Goal: Navigation & Orientation: Understand site structure

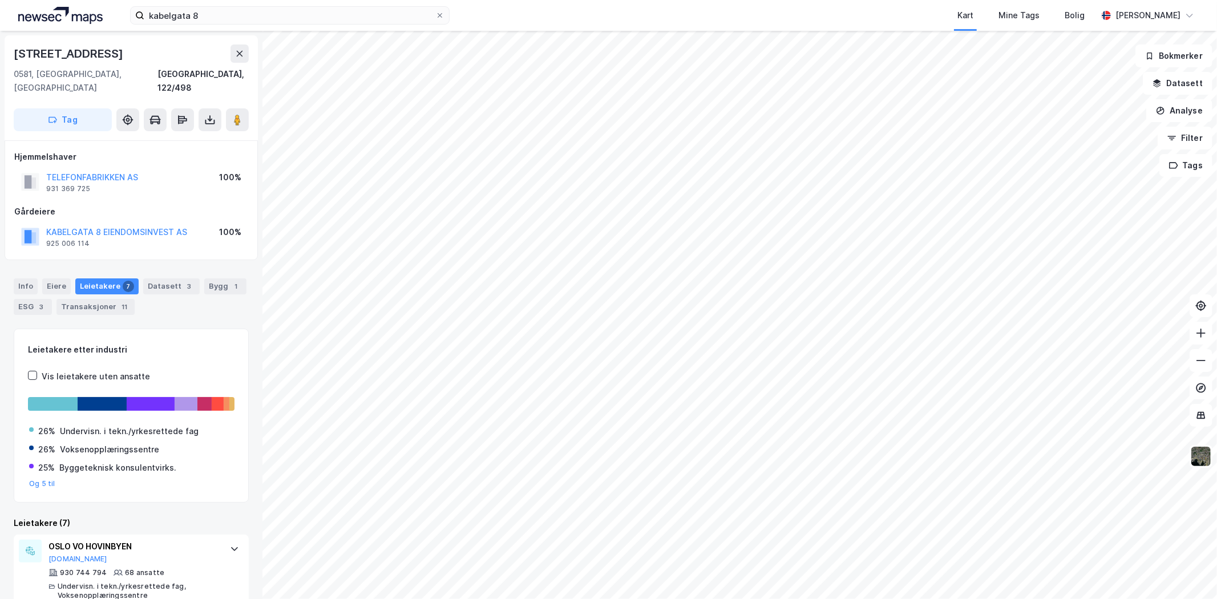
scroll to position [375, 0]
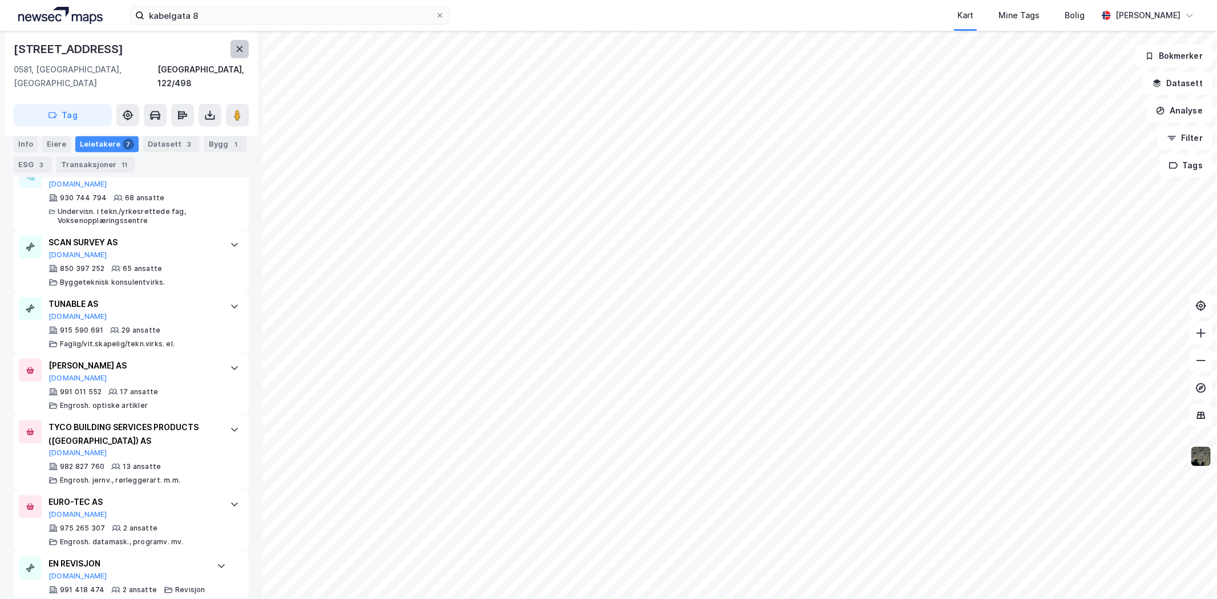
click at [236, 48] on icon at bounding box center [239, 49] width 9 height 9
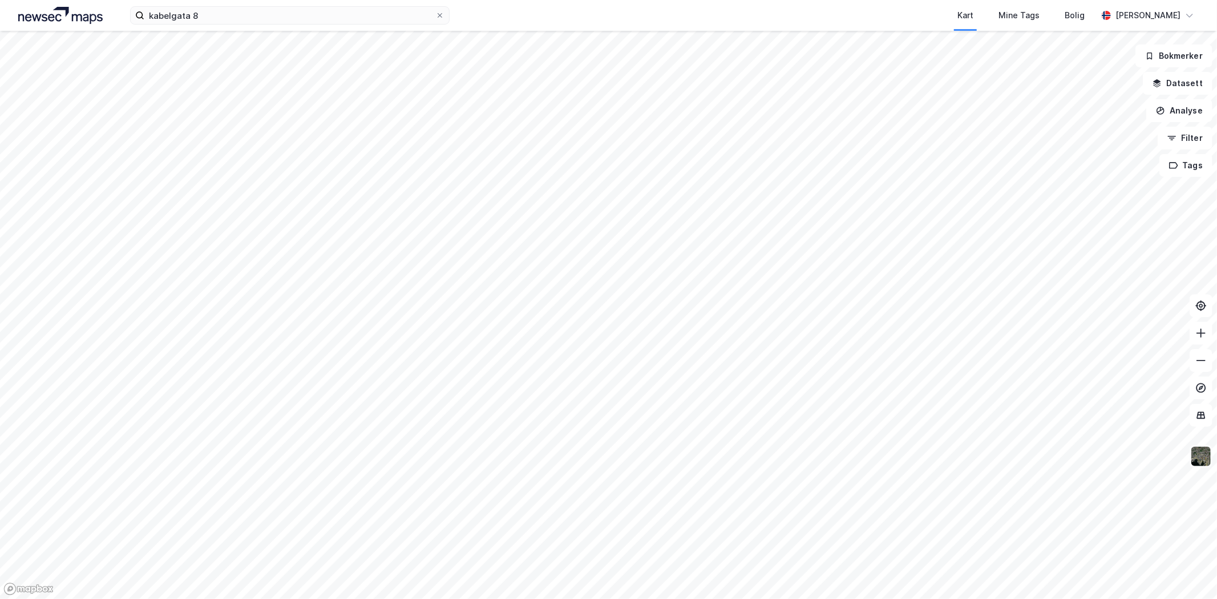
click at [1204, 457] on img at bounding box center [1201, 457] width 22 height 22
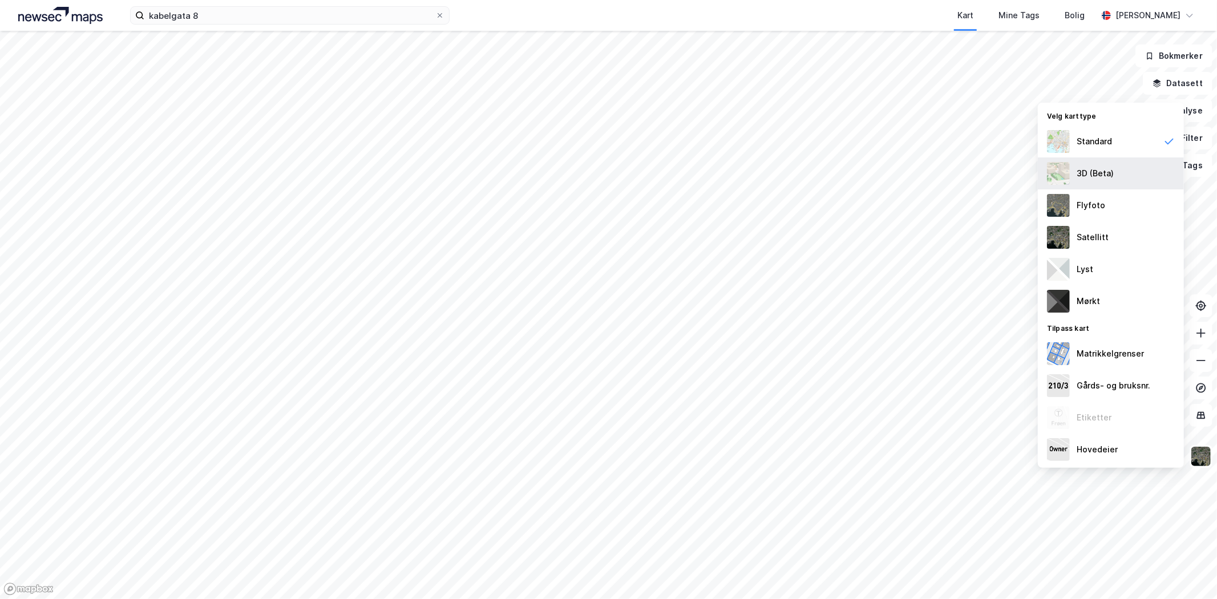
click at [1090, 171] on div "3D (Beta)" at bounding box center [1095, 174] width 37 height 14
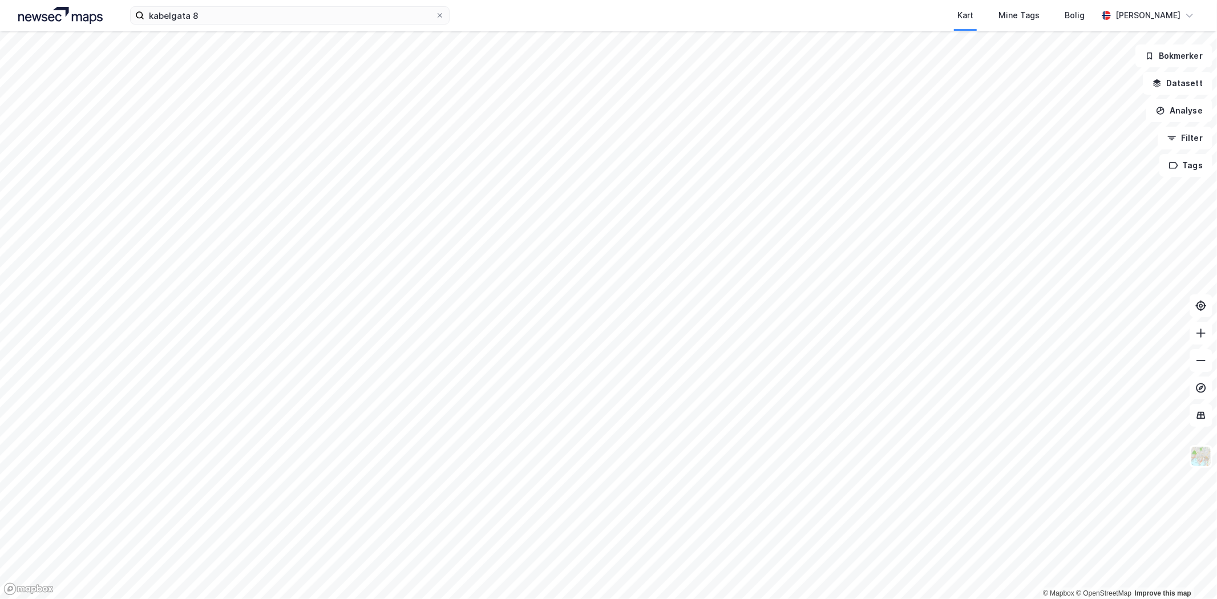
click at [1201, 14] on div "kabelgata 8 Kart Mine Tags [PERSON_NAME] [PERSON_NAME]" at bounding box center [608, 15] width 1217 height 31
click at [1204, 455] on img at bounding box center [1201, 457] width 22 height 22
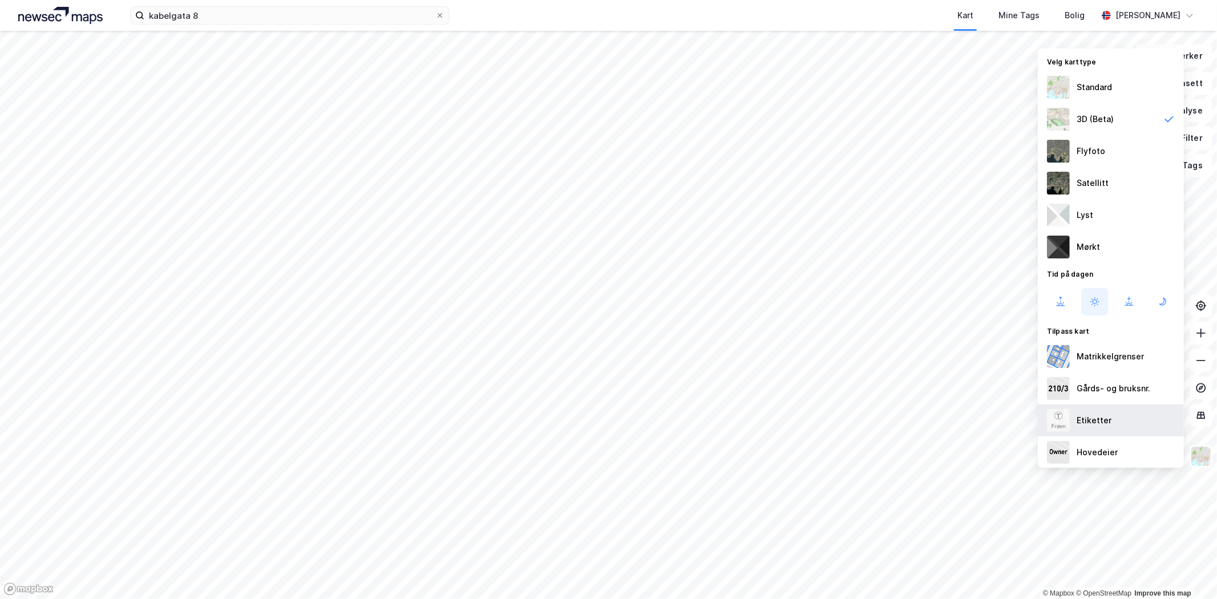
click at [1120, 417] on div "Etiketter" at bounding box center [1111, 421] width 146 height 32
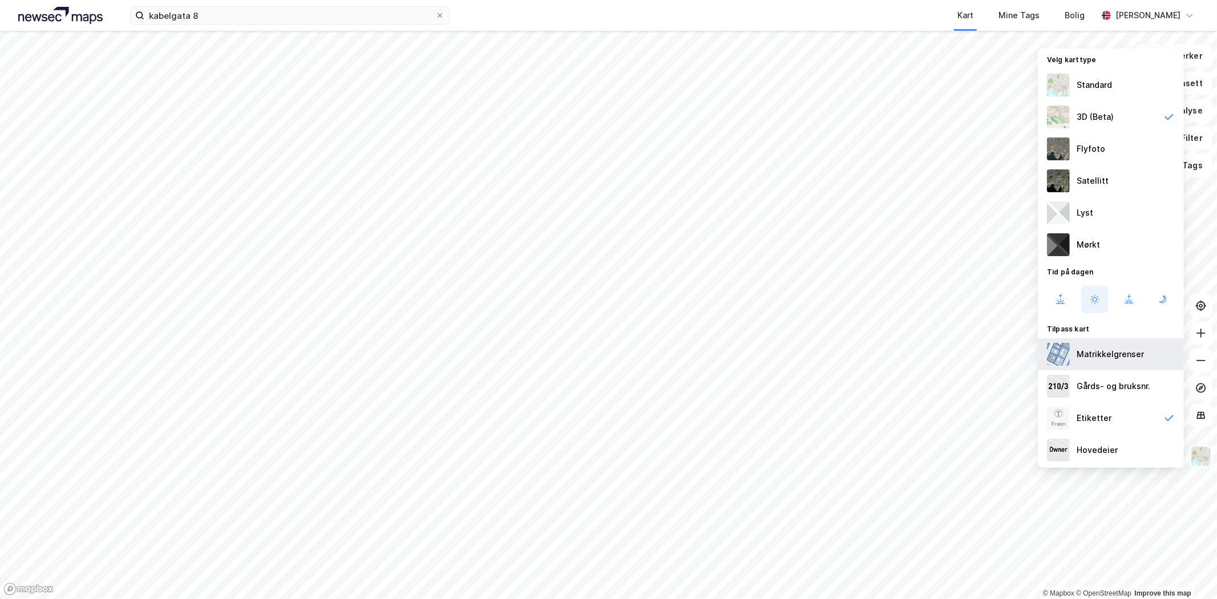
click at [1134, 358] on div "Matrikkelgrenser" at bounding box center [1110, 354] width 67 height 14
click at [1133, 355] on div "Matrikkelgrenser" at bounding box center [1110, 354] width 67 height 14
click at [1065, 300] on icon at bounding box center [1061, 300] width 14 height 14
click at [1092, 300] on icon at bounding box center [1091, 300] width 1 height 0
click at [1125, 301] on icon at bounding box center [1129, 300] width 14 height 14
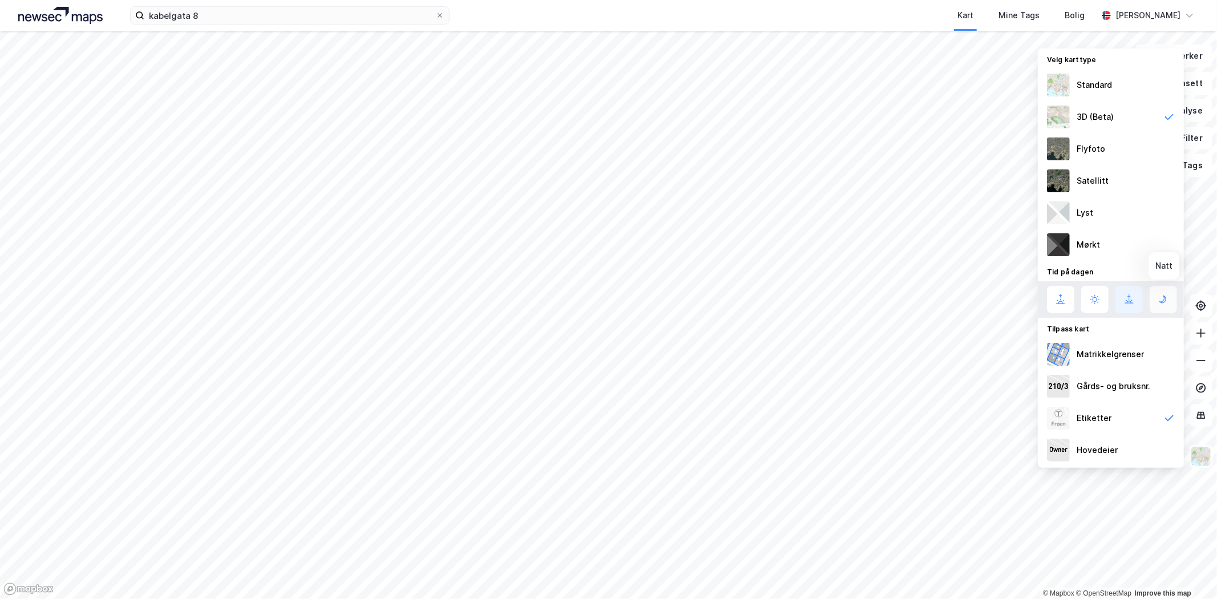
click at [1164, 297] on icon at bounding box center [1164, 300] width 14 height 14
click at [1131, 301] on icon at bounding box center [1129, 302] width 4 height 2
click at [1097, 298] on icon at bounding box center [1095, 299] width 4 height 4
click at [1060, 301] on icon at bounding box center [1061, 300] width 14 height 14
click at [1093, 297] on icon at bounding box center [1095, 300] width 14 height 14
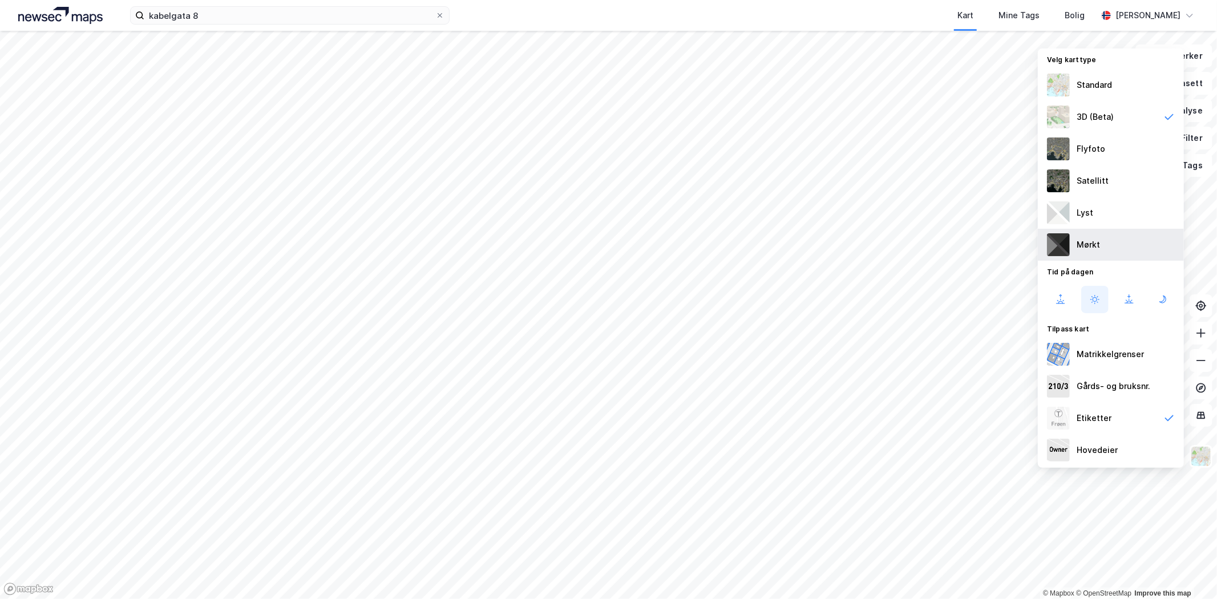
click at [1103, 245] on div "Mørkt" at bounding box center [1111, 245] width 146 height 32
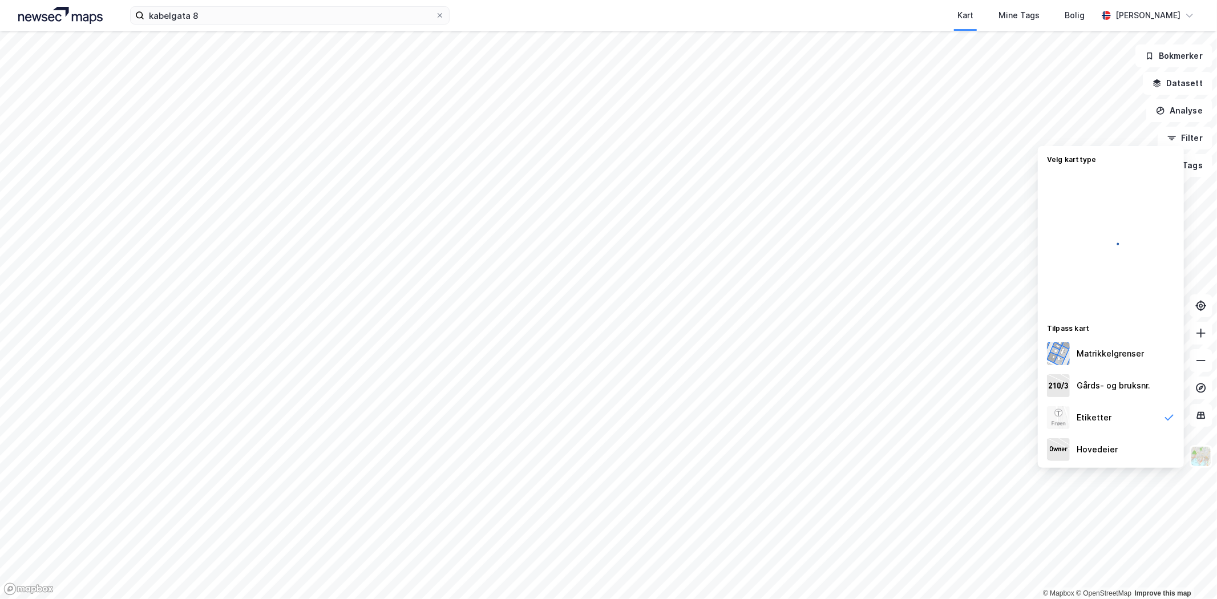
scroll to position [0, 0]
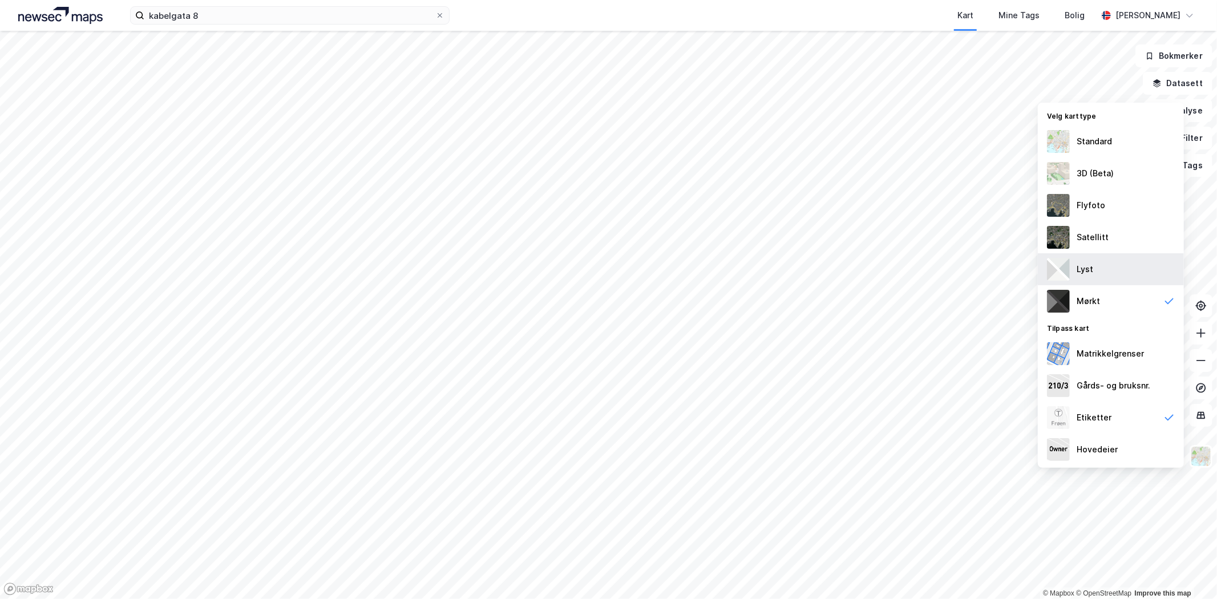
click at [1111, 273] on div "Lyst" at bounding box center [1111, 269] width 146 height 32
click at [1100, 176] on div "3D (Beta)" at bounding box center [1095, 174] width 37 height 14
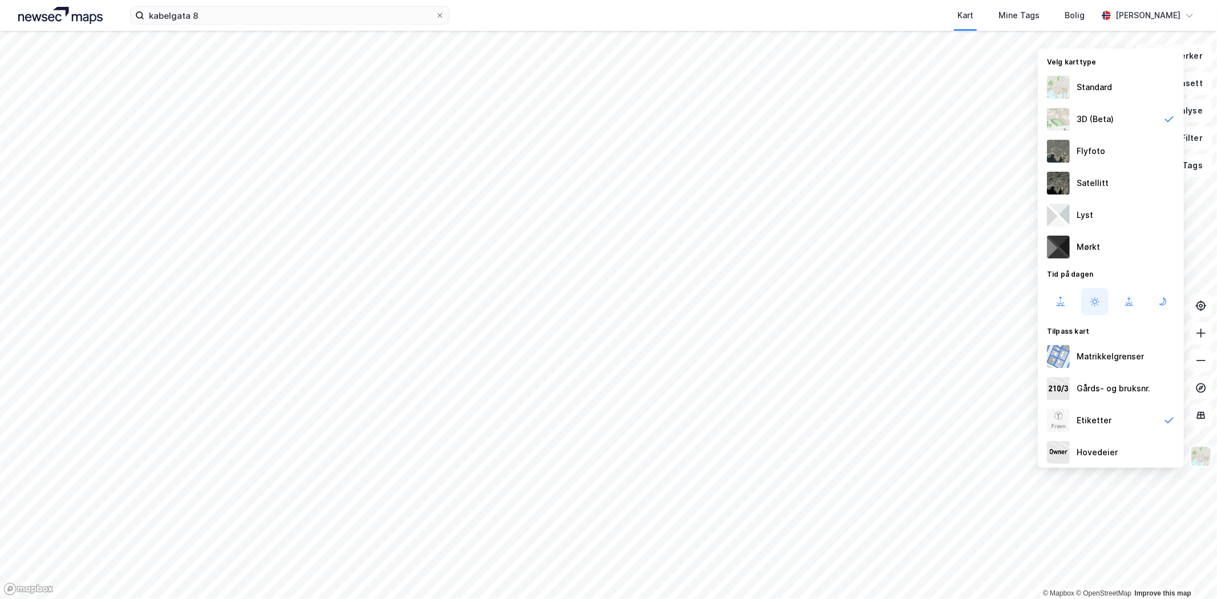
click at [1204, 17] on div "kabelgata 8 Kart Mine Tags [PERSON_NAME] [PERSON_NAME]" at bounding box center [608, 15] width 1217 height 31
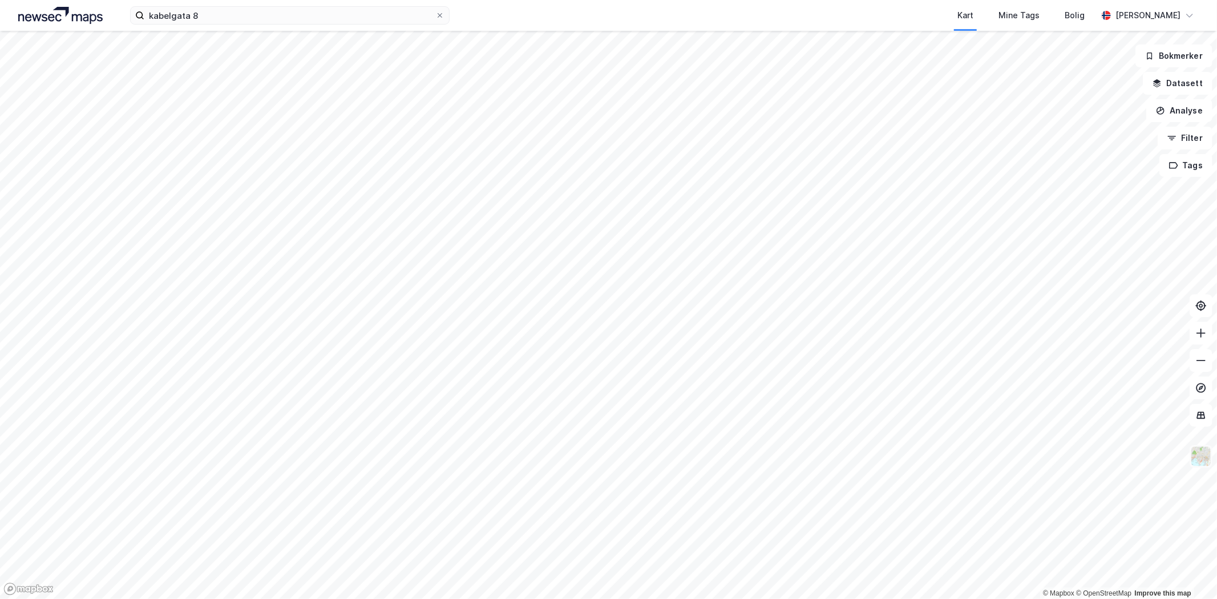
click at [1206, 458] on img at bounding box center [1201, 457] width 22 height 22
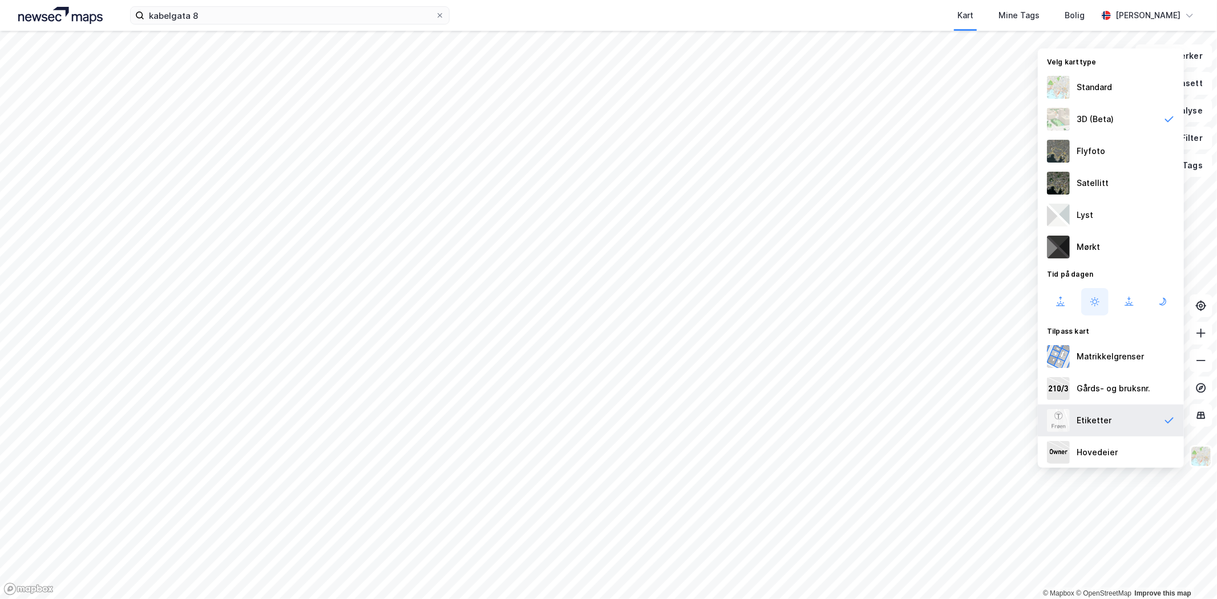
click at [1139, 421] on div "Etiketter" at bounding box center [1111, 421] width 146 height 32
click at [1202, 465] on img at bounding box center [1201, 457] width 22 height 22
